Goal: Task Accomplishment & Management: Use online tool/utility

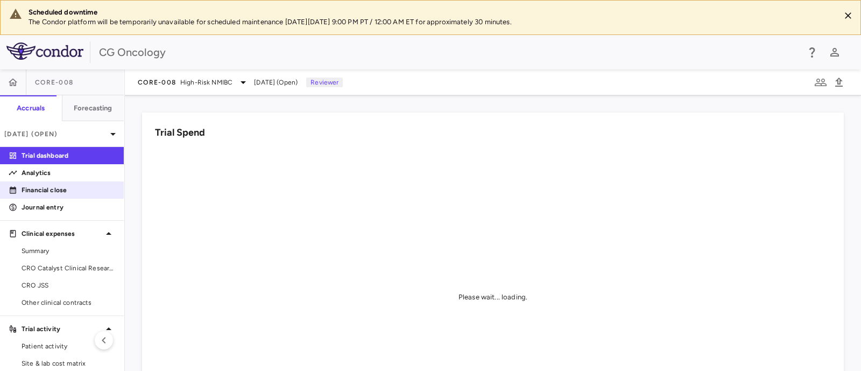
click at [70, 195] on link "Financial close" at bounding box center [62, 190] width 124 height 16
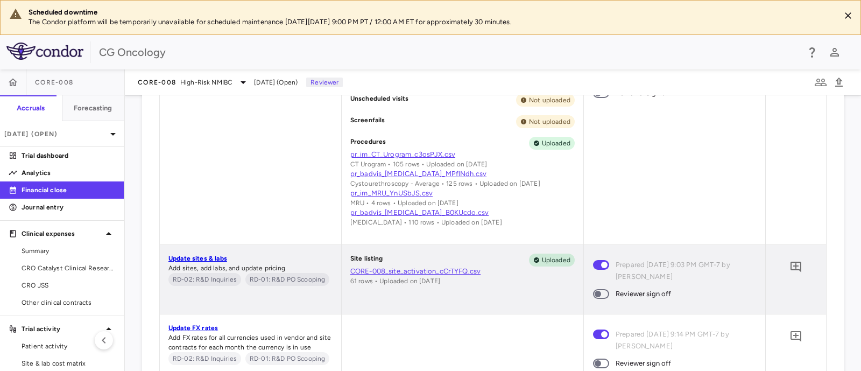
scroll to position [941, 0]
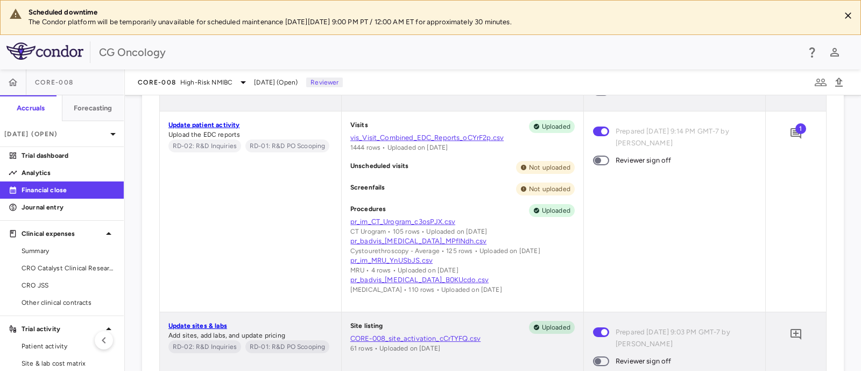
click at [417, 138] on link "vis_Visit_Combined_EDC_Reports_oCYrF2p.csv" at bounding box center [462, 138] width 224 height 10
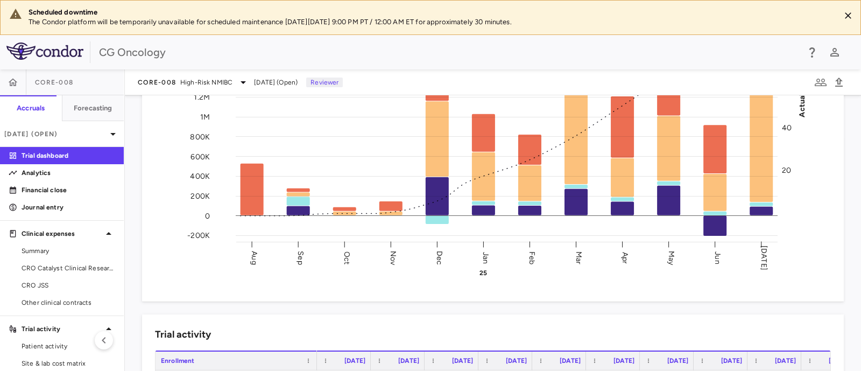
scroll to position [202, 0]
